Goal: Find specific page/section: Find specific page/section

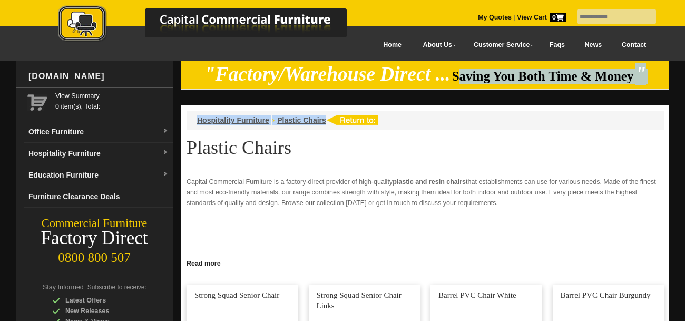
drag, startPoint x: 458, startPoint y: 80, endPoint x: 571, endPoint y: 94, distance: 113.7
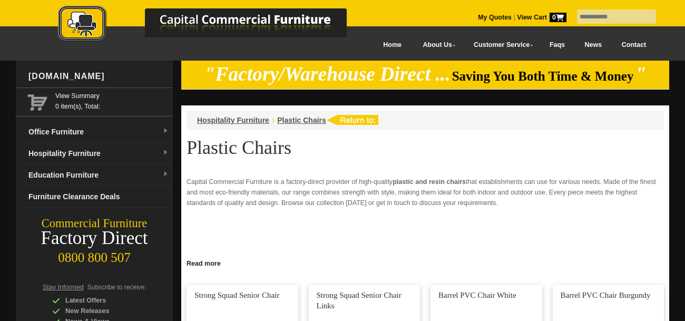
drag, startPoint x: 619, startPoint y: 80, endPoint x: 462, endPoint y: 78, distance: 157.1
click at [462, 78] on span "Saving You Both Time & Money" at bounding box center [543, 76] width 182 height 14
copy span "Saving You Both Time & Money"
click at [439, 233] on div "Capital Commercial Furniture is a factory-direct provider of high-quality plast…" at bounding box center [426, 224] width 478 height 95
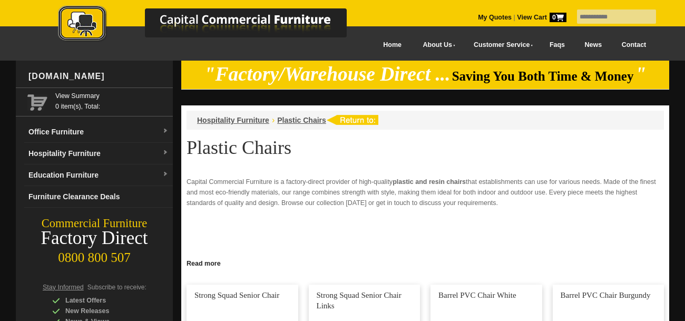
click at [439, 233] on div "Capital Commercial Furniture is a factory-direct provider of high-quality plast…" at bounding box center [426, 224] width 478 height 95
click at [297, 117] on span "Plastic Chairs" at bounding box center [301, 120] width 49 height 8
click at [0, 60] on div "Menu Home About Us Testimonials Customer Service Delivery Warranty & Returns Fu…" at bounding box center [342, 43] width 685 height 34
